Goal: Task Accomplishment & Management: Complete application form

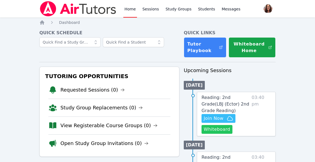
click at [226, 130] on button "Whiteboard" at bounding box center [217, 129] width 31 height 9
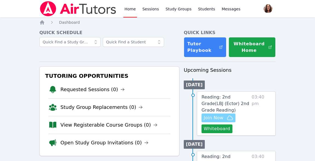
click at [225, 118] on span "Join Now" at bounding box center [219, 118] width 30 height 7
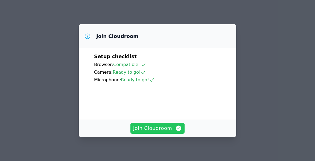
click at [168, 129] on span "Join Cloudroom" at bounding box center [157, 129] width 49 height 8
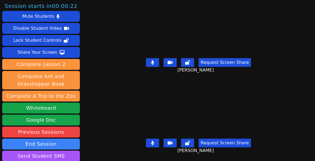
click at [157, 64] on button at bounding box center [152, 62] width 13 height 9
click at [155, 63] on icon at bounding box center [152, 62] width 5 height 4
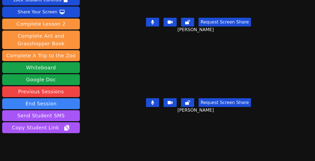
scroll to position [59, 0]
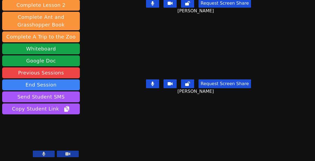
click at [154, 82] on icon at bounding box center [152, 84] width 3 height 4
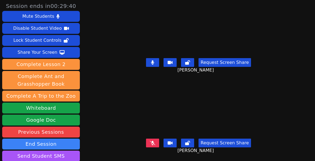
click at [155, 143] on icon at bounding box center [152, 143] width 5 height 4
click at [159, 65] on button at bounding box center [152, 62] width 13 height 9
click at [155, 64] on icon at bounding box center [152, 62] width 5 height 4
click at [154, 64] on icon at bounding box center [152, 62] width 3 height 4
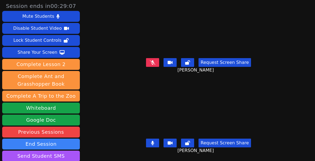
click at [153, 66] on button at bounding box center [152, 62] width 13 height 9
click at [156, 143] on button at bounding box center [152, 143] width 13 height 9
click at [157, 64] on button at bounding box center [152, 62] width 13 height 9
click at [155, 141] on icon at bounding box center [152, 143] width 5 height 4
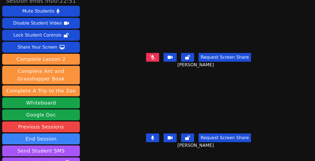
scroll to position [7, 0]
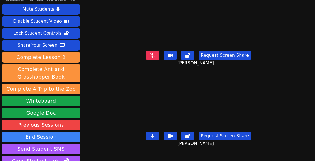
click at [155, 57] on icon at bounding box center [152, 55] width 5 height 4
click at [154, 56] on icon at bounding box center [152, 55] width 3 height 4
click at [155, 55] on icon at bounding box center [152, 55] width 5 height 4
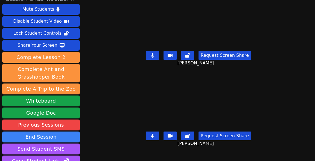
click at [154, 136] on icon at bounding box center [152, 136] width 3 height 4
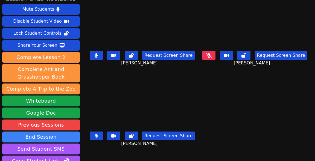
click at [98, 136] on icon at bounding box center [96, 136] width 3 height 4
click at [212, 55] on icon at bounding box center [208, 55] width 5 height 4
click at [103, 55] on button at bounding box center [96, 55] width 13 height 9
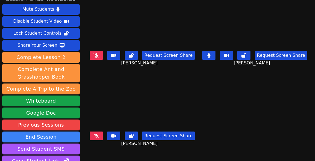
scroll to position [7, 0]
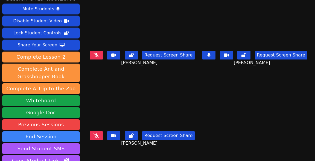
click at [99, 136] on icon at bounding box center [96, 136] width 5 height 4
click at [210, 56] on icon at bounding box center [208, 55] width 3 height 4
click at [210, 56] on icon at bounding box center [208, 55] width 5 height 4
click at [210, 56] on icon at bounding box center [208, 55] width 3 height 4
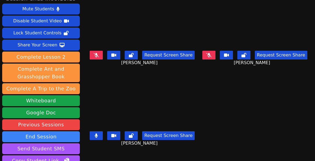
click at [98, 136] on icon at bounding box center [96, 136] width 3 height 4
click at [103, 56] on button at bounding box center [96, 55] width 13 height 9
click at [99, 138] on icon at bounding box center [96, 136] width 5 height 4
click at [102, 138] on button at bounding box center [96, 136] width 13 height 9
click at [99, 138] on icon at bounding box center [96, 136] width 5 height 4
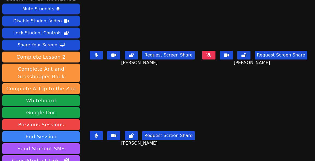
click at [98, 55] on icon at bounding box center [96, 55] width 3 height 4
click at [208, 55] on icon at bounding box center [208, 55] width 5 height 4
click at [98, 136] on icon at bounding box center [96, 136] width 3 height 4
click at [208, 55] on icon at bounding box center [208, 55] width 3 height 4
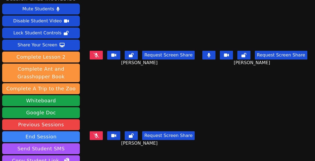
click at [208, 55] on icon at bounding box center [208, 55] width 3 height 4
click at [99, 54] on icon at bounding box center [96, 55] width 5 height 4
click at [98, 54] on icon at bounding box center [96, 55] width 3 height 4
click at [99, 134] on icon at bounding box center [96, 136] width 5 height 4
click at [101, 137] on button at bounding box center [96, 136] width 13 height 9
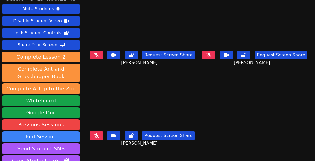
click at [211, 58] on button at bounding box center [208, 55] width 13 height 9
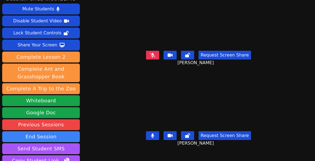
click at [155, 55] on icon at bounding box center [152, 55] width 5 height 4
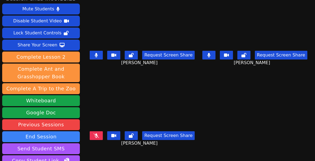
click at [212, 55] on button at bounding box center [208, 55] width 13 height 9
click at [209, 55] on icon at bounding box center [208, 55] width 5 height 4
drag, startPoint x: 102, startPoint y: 54, endPoint x: 117, endPoint y: 57, distance: 15.2
click at [102, 54] on button at bounding box center [96, 55] width 13 height 9
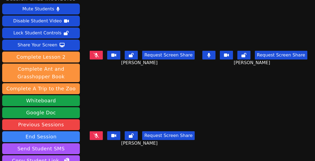
click at [211, 57] on button at bounding box center [208, 55] width 13 height 9
click at [102, 138] on button at bounding box center [96, 136] width 13 height 9
click at [99, 56] on icon at bounding box center [96, 55] width 5 height 4
click at [101, 139] on button at bounding box center [96, 136] width 13 height 9
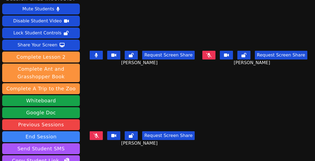
click at [211, 60] on div "Request Screen Share [PERSON_NAME]" at bounding box center [255, 60] width 108 height 22
click at [211, 56] on icon at bounding box center [208, 55] width 5 height 4
click at [99, 136] on icon at bounding box center [96, 136] width 5 height 4
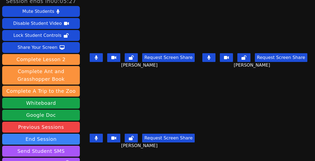
click at [103, 55] on button at bounding box center [96, 57] width 13 height 9
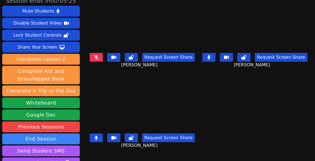
scroll to position [2, 0]
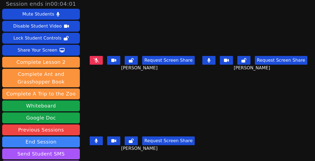
click at [98, 141] on icon at bounding box center [96, 141] width 3 height 4
click at [211, 61] on button at bounding box center [208, 60] width 13 height 9
click at [102, 62] on button at bounding box center [96, 60] width 13 height 9
click at [99, 142] on icon at bounding box center [96, 141] width 5 height 4
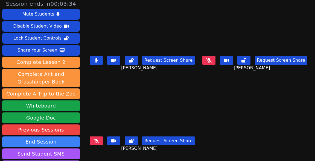
click at [99, 142] on icon at bounding box center [96, 141] width 5 height 4
drag, startPoint x: 100, startPoint y: 142, endPoint x: 295, endPoint y: 131, distance: 196.1
click at [295, 131] on main "[PERSON_NAME] Request Screen Share [PERSON_NAME] XAILYN [PERSON_NAME] Request S…" at bounding box center [198, 78] width 221 height 161
click at [208, 61] on icon at bounding box center [208, 60] width 5 height 4
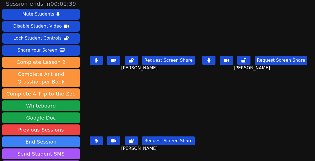
click at [98, 59] on icon at bounding box center [96, 60] width 3 height 4
click at [211, 60] on icon at bounding box center [208, 60] width 3 height 4
click at [212, 62] on icon at bounding box center [208, 60] width 5 height 4
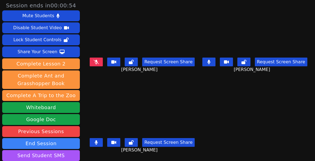
click at [103, 146] on button at bounding box center [96, 142] width 13 height 9
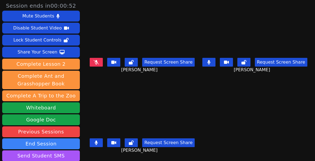
click at [102, 144] on button at bounding box center [96, 143] width 13 height 9
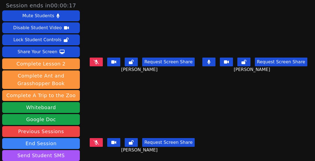
click at [99, 65] on button at bounding box center [96, 62] width 13 height 9
click at [103, 140] on button at bounding box center [96, 142] width 13 height 9
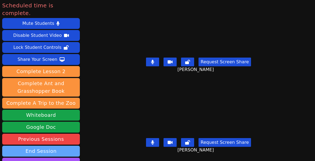
click at [52, 146] on button "End Session" at bounding box center [41, 151] width 78 height 11
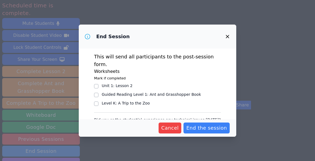
scroll to position [21, 0]
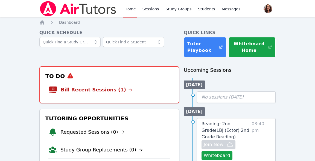
click at [112, 91] on link "Bill Recent Sessions (1)" at bounding box center [97, 90] width 72 height 8
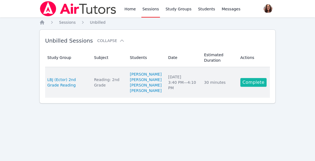
click at [254, 87] on link "Complete" at bounding box center [253, 82] width 26 height 9
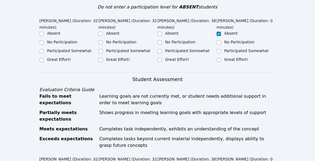
scroll to position [189, 0]
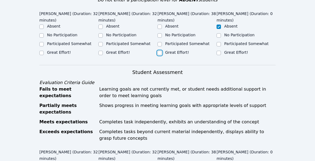
click at [160, 51] on input "Great Effort!" at bounding box center [160, 53] width 4 height 4
checkbox input "true"
click at [101, 51] on input "Great Effort!" at bounding box center [100, 53] width 4 height 4
checkbox input "true"
click at [41, 51] on input "Great Effort!" at bounding box center [41, 53] width 4 height 4
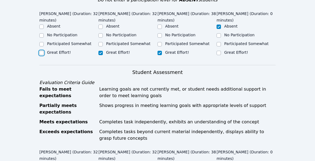
checkbox input "true"
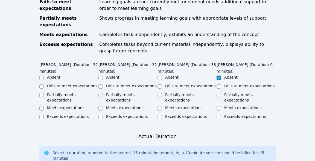
scroll to position [278, 0]
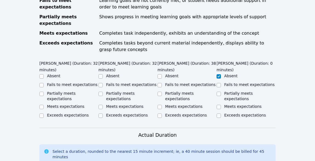
click at [39, 105] on div "Home Sessions Study Groups Students Messages Open user menu Michelle Bermas Ope…" at bounding box center [157, 51] width 315 height 658
click at [43, 114] on input "Exceeds expectations" at bounding box center [41, 116] width 4 height 4
checkbox input "true"
click at [100, 114] on input "Exceeds expectations" at bounding box center [100, 116] width 4 height 4
checkbox input "true"
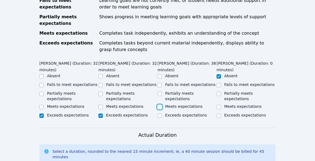
click at [161, 105] on input "Meets expectations" at bounding box center [160, 107] width 4 height 4
checkbox input "true"
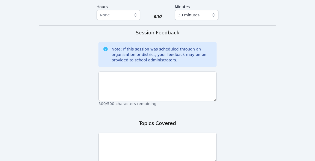
scroll to position [443, 0]
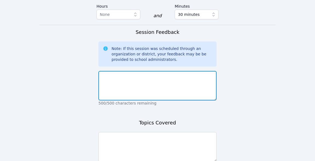
click at [182, 71] on textarea at bounding box center [157, 86] width 118 height 30
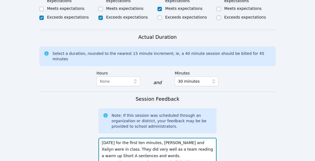
scroll to position [4, 0]
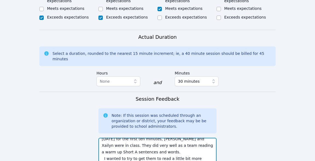
click at [114, 138] on textarea "Today for the first ten minutes, Adan and Xailyn were in class. They did very w…" at bounding box center [157, 153] width 118 height 30
drag, startPoint x: 174, startPoint y: 148, endPoint x: 104, endPoint y: 142, distance: 70.6
click at [104, 142] on textarea "Today for the first ten minutes, Adan and Xailyn were in class. They did very w…" at bounding box center [157, 153] width 118 height 30
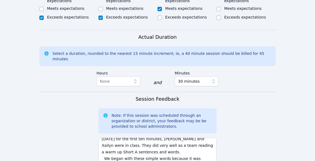
scroll to position [0, 0]
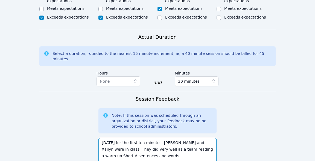
click at [209, 138] on textarea "Today for the first ten minutes, Adan and Xailyn were in class. They did very w…" at bounding box center [157, 153] width 118 height 30
drag, startPoint x: 146, startPoint y: 133, endPoint x: 162, endPoint y: 134, distance: 15.9
click at [162, 138] on textarea "Today for the first ten minutes, Adan and Xailyn were in class alone They did v…" at bounding box center [157, 153] width 118 height 30
click at [178, 139] on textarea "Today for the first ten minutes, Adan and Xailyn were in class alone They did v…" at bounding box center [157, 153] width 118 height 30
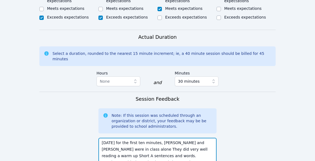
click at [180, 138] on textarea "Today for the first ten minutes, Adan and Xailyn were in class alone They did v…" at bounding box center [157, 153] width 118 height 30
drag, startPoint x: 180, startPoint y: 133, endPoint x: 194, endPoint y: 133, distance: 14.5
click at [194, 138] on textarea "Today for the first ten minutes, Adan and Xailyn were in class alone They did v…" at bounding box center [157, 153] width 118 height 30
click at [113, 142] on textarea "Today for the first ten minutes, Adan and Xailyn were in class alone They did v…" at bounding box center [157, 153] width 118 height 30
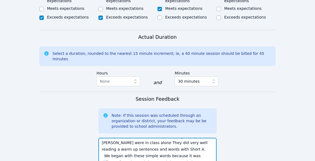
drag, startPoint x: 104, startPoint y: 141, endPoint x: 195, endPoint y: 152, distance: 91.9
click at [195, 152] on div "Today for the first ten minutes, Adan and Xailyn were in class alone They did v…" at bounding box center [157, 154] width 118 height 37
click at [153, 144] on textarea "Today for the first ten minutes, Adan and Xailyn were in class alone They did v…" at bounding box center [157, 153] width 118 height 30
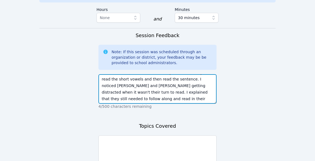
scroll to position [442, 0]
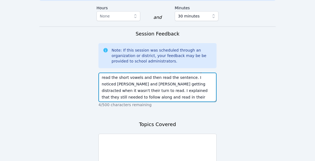
type textarea "Today for the first ten minutes, Adan and Xailyn were in class alone They did v…"
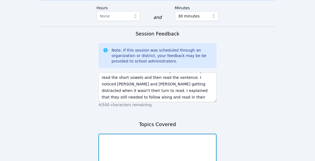
click at [179, 134] on textarea at bounding box center [157, 149] width 118 height 30
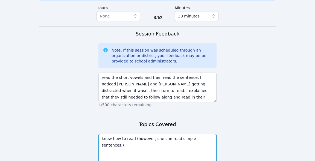
click at [176, 134] on textarea "know how to read (however, she can read simple sentences.)" at bounding box center [157, 149] width 118 height 30
click at [174, 134] on textarea "know how to read (however, she can read simple sentences.)" at bounding box center [157, 149] width 118 height 30
click at [175, 134] on textarea "know how to read (however, she can read simple sentences.)" at bounding box center [157, 149] width 118 height 30
click at [135, 134] on textarea "know how to read (however, she can read! (simple sentences.)" at bounding box center [157, 149] width 118 height 30
click at [212, 134] on textarea "know how to read however, she can read! (simple sentences.)" at bounding box center [157, 149] width 118 height 30
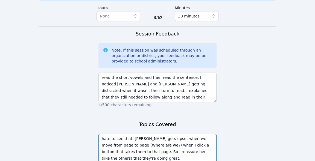
scroll to position [17, 0]
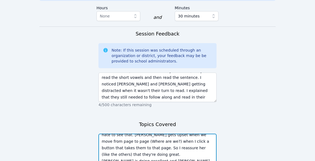
drag, startPoint x: 150, startPoint y: 144, endPoint x: 108, endPoint y: 144, distance: 41.3
click at [108, 144] on textarea "know how to read however, she can read! (simple sentences.) She is convincing h…" at bounding box center [157, 149] width 118 height 30
click at [175, 146] on textarea "know how to read however, she can read! (simple sentences.) She is convincing h…" at bounding box center [157, 149] width 118 height 30
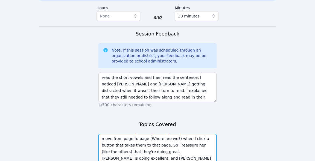
drag, startPoint x: 175, startPoint y: 146, endPoint x: 198, endPoint y: 146, distance: 22.7
click at [198, 146] on textarea "know how to read however, she can read! (simple sentences.) She is convincing h…" at bounding box center [157, 149] width 118 height 30
click at [135, 134] on textarea "know how to read however, she can read! (simple sentences.) She is convincing h…" at bounding box center [157, 149] width 118 height 30
click at [197, 142] on textarea "know how to read however, she can read! (simple sentences.) She is convincing h…" at bounding box center [157, 149] width 118 height 30
drag, startPoint x: 197, startPoint y: 142, endPoint x: 171, endPoint y: 141, distance: 26.6
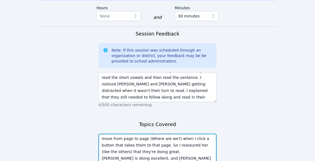
click at [171, 141] on textarea "know how to read however, she can read! (simple sentences.) She is convincing h…" at bounding box center [157, 149] width 118 height 30
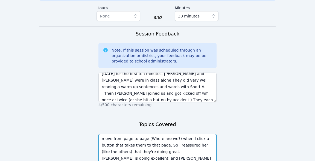
scroll to position [0, 0]
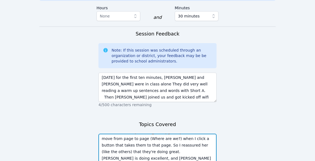
type textarea "know how to read however, she can read! (simple sentences.) She is convincing h…"
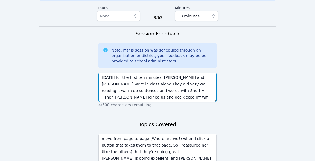
click at [102, 73] on textarea "Today for the first ten minutes, Adan and Xailyn were in class alone They did v…" at bounding box center [157, 88] width 118 height 30
type textarea "Today for the first ten minutes, Adan and Xailyn were in class alone They did v…"
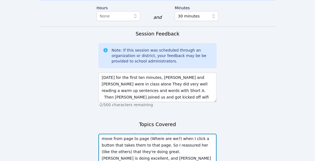
click at [147, 142] on textarea "know how to read however, she can read! (simple sentences.) She is convincing h…" at bounding box center [157, 149] width 118 height 30
click at [202, 136] on textarea "know how to read however, she can read! (simple sentences.) She is convincing h…" at bounding box center [157, 149] width 118 height 30
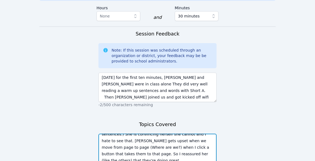
scroll to position [11, 0]
click at [132, 134] on textarea "know how to read however, she can read! (simple sentences.) She is convincing h…" at bounding box center [157, 149] width 118 height 30
click at [126, 136] on textarea "know how to read however, she can read! (simple sentences.) She is convincing h…" at bounding box center [157, 149] width 118 height 30
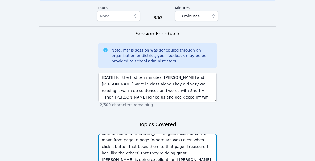
scroll to position [20, 0]
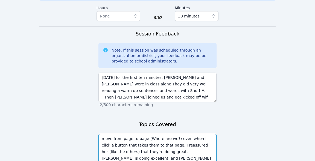
click at [115, 136] on textarea "know how to read however, she can read! (simple sentences.) She is convincing h…" at bounding box center [157, 149] width 118 height 30
click at [114, 136] on textarea "know how to read however, she can read! (simple sentences.) She is convincing h…" at bounding box center [157, 149] width 118 height 30
click at [149, 140] on textarea "know how to read however, she can read! (simple sentences.) She is convincing h…" at bounding box center [157, 149] width 118 height 30
drag, startPoint x: 139, startPoint y: 142, endPoint x: 132, endPoint y: 142, distance: 7.4
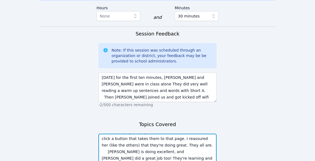
click at [132, 142] on textarea "know how to read however, she can read! (simple sentences.) She is convincing h…" at bounding box center [157, 149] width 118 height 30
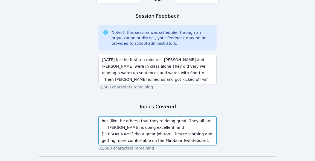
scroll to position [480, 0]
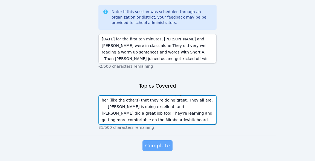
type textarea "know how to read however, she can read! (simple sentences.) She is convincing h…"
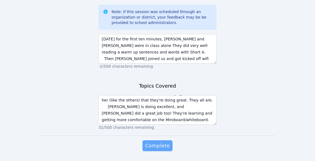
click at [158, 142] on span "Complete" at bounding box center [157, 146] width 25 height 8
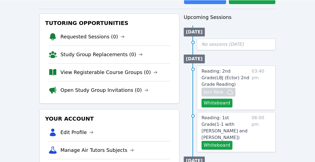
scroll to position [54, 0]
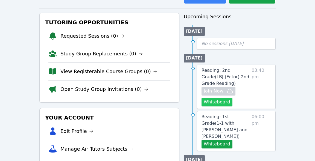
click at [213, 103] on button "Whiteboard" at bounding box center [217, 102] width 31 height 9
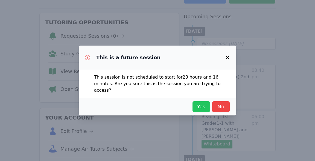
click at [203, 106] on span "Yes" at bounding box center [201, 107] width 12 height 8
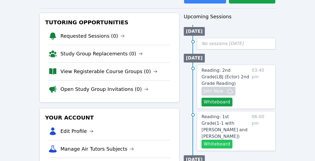
click at [221, 140] on button "Whiteboard" at bounding box center [217, 144] width 31 height 9
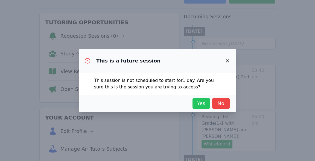
click at [199, 106] on span "Yes" at bounding box center [201, 104] width 12 height 8
